Goal: Find specific page/section: Find specific page/section

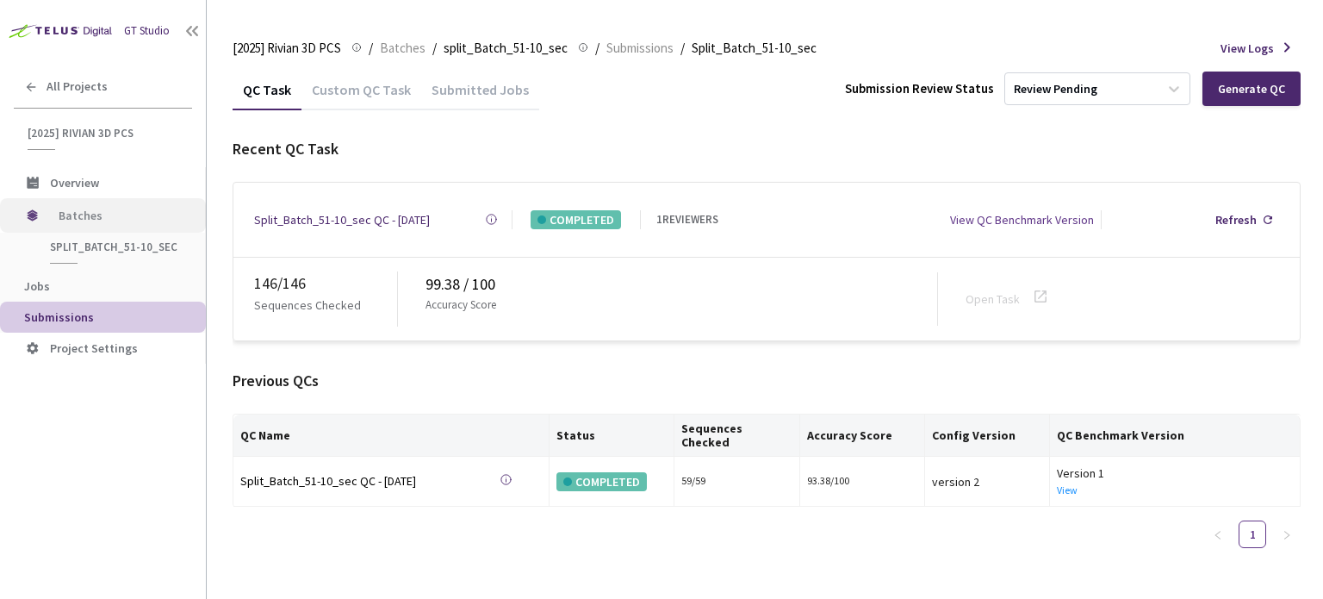
click at [91, 210] on span "Batches" at bounding box center [118, 215] width 118 height 34
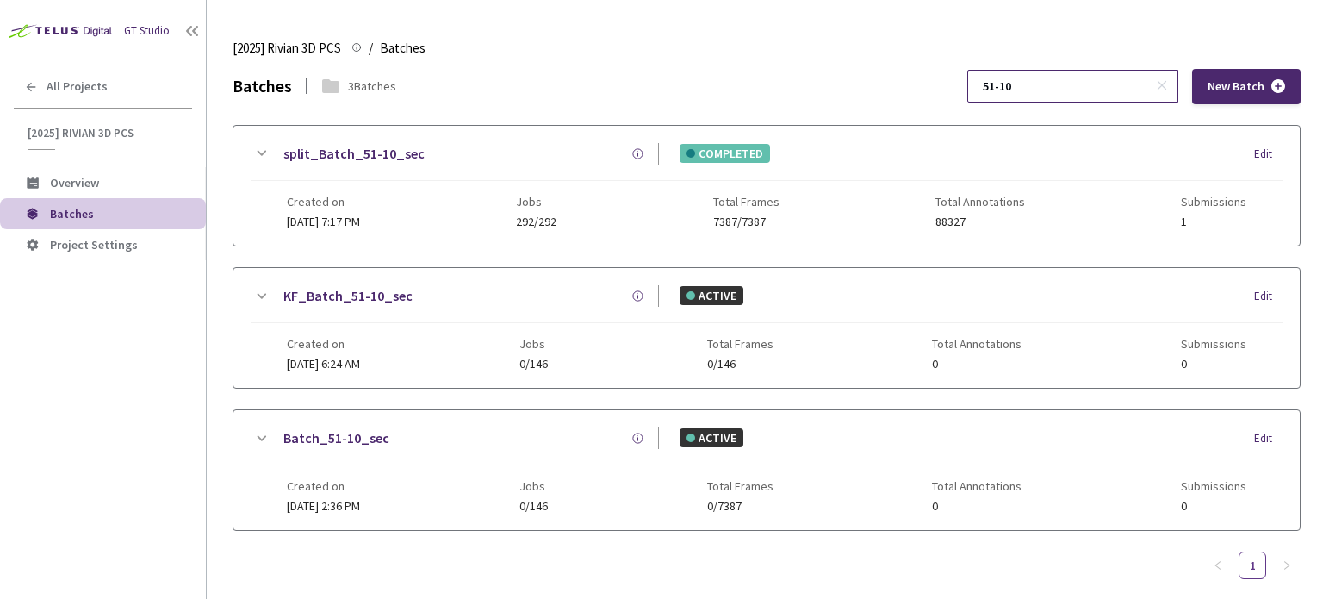
click at [1096, 87] on input "51-10" at bounding box center [1063, 86] width 183 height 31
type input "56-10"
click at [344, 159] on link "split_Batch_56-10_sec" at bounding box center [353, 154] width 141 height 22
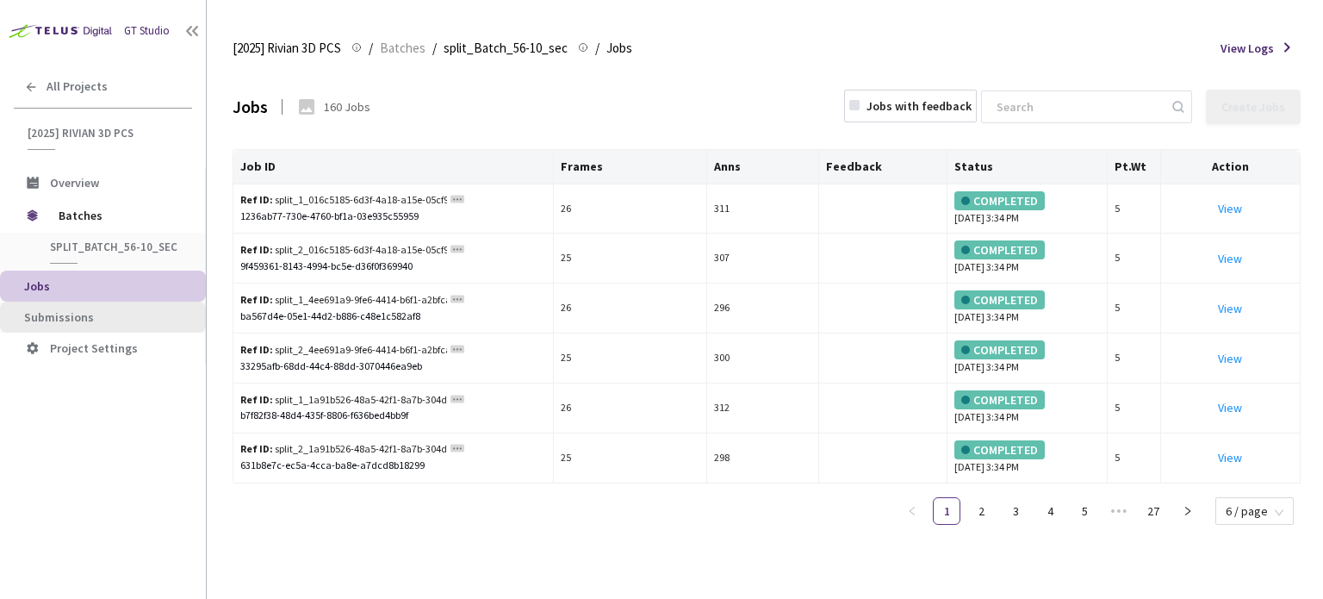
click at [121, 326] on li "Submissions" at bounding box center [103, 316] width 206 height 31
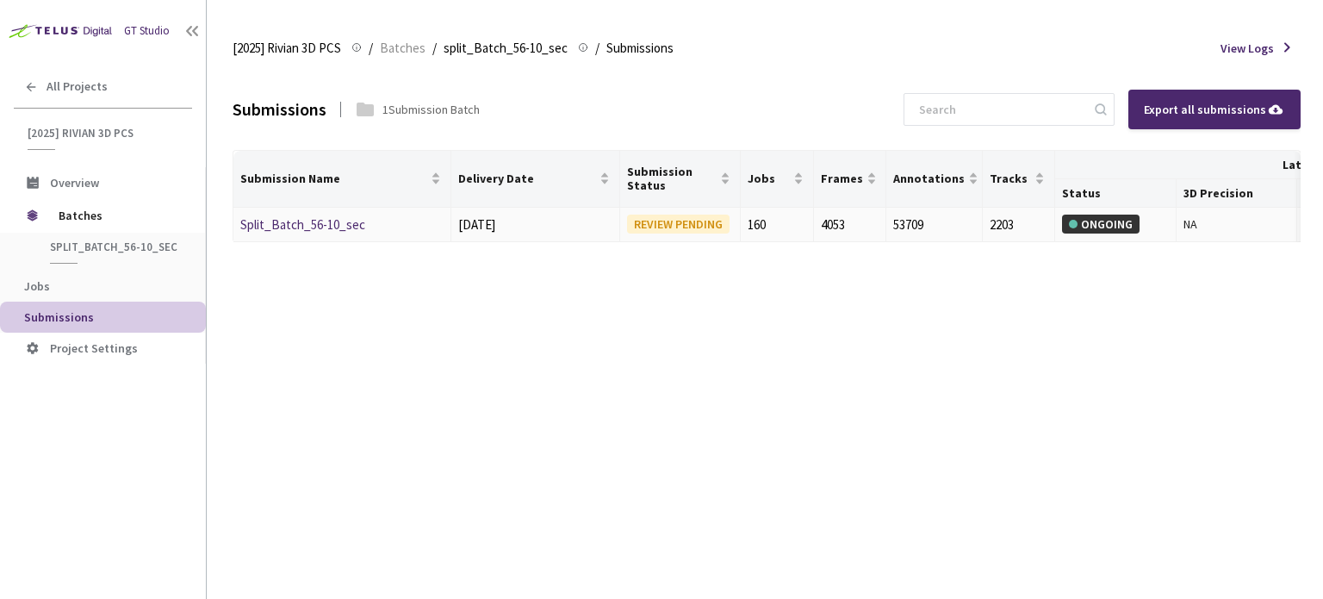
click at [336, 219] on link "Split_Batch_56-10_sec" at bounding box center [302, 224] width 125 height 16
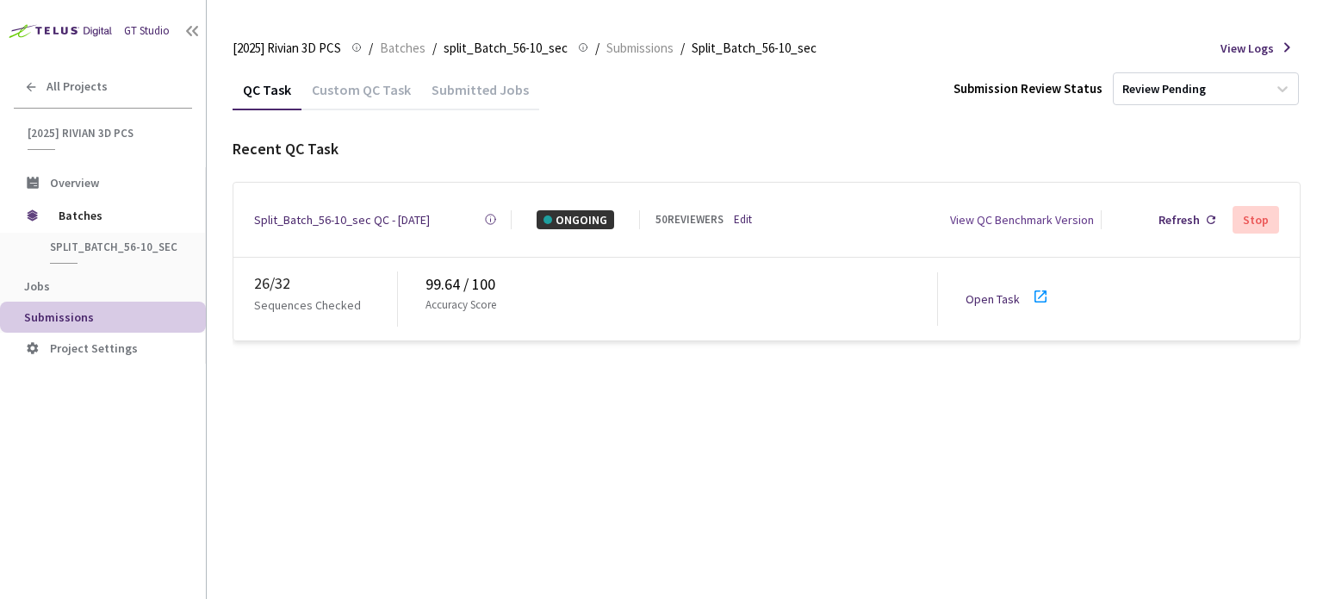
click at [1030, 291] on icon at bounding box center [1040, 296] width 21 height 21
